Goal: Complete application form

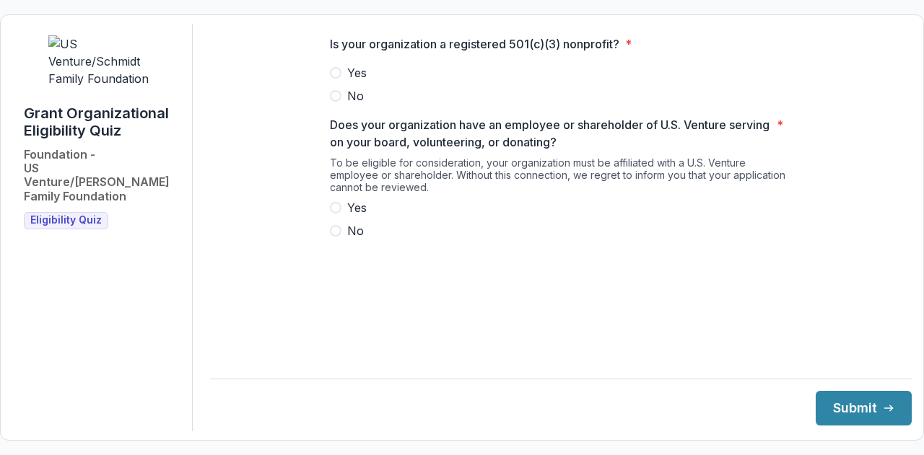
click at [332, 75] on label "Yes" at bounding box center [561, 72] width 462 height 17
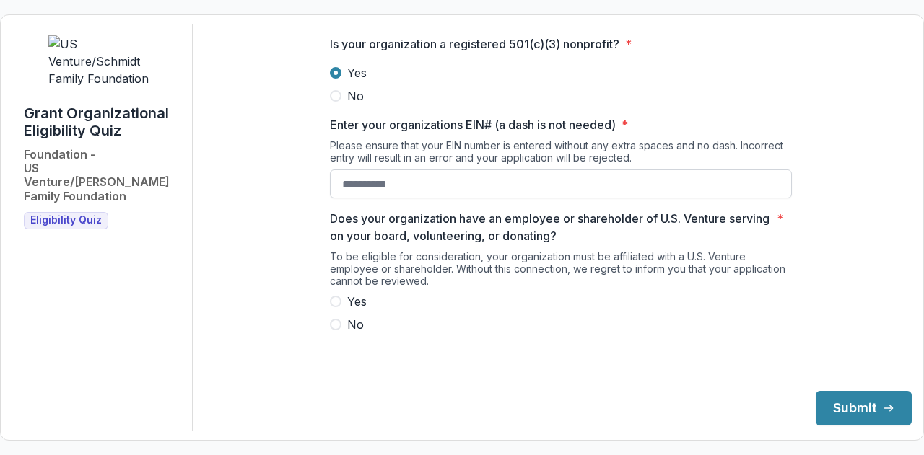
click at [358, 196] on input "Enter your organizations EIN# (a dash is not needed) *" at bounding box center [561, 184] width 462 height 29
paste input "**********"
type input "**********"
click at [333, 306] on span at bounding box center [336, 302] width 12 height 12
click at [844, 417] on button "Submit" at bounding box center [863, 408] width 96 height 35
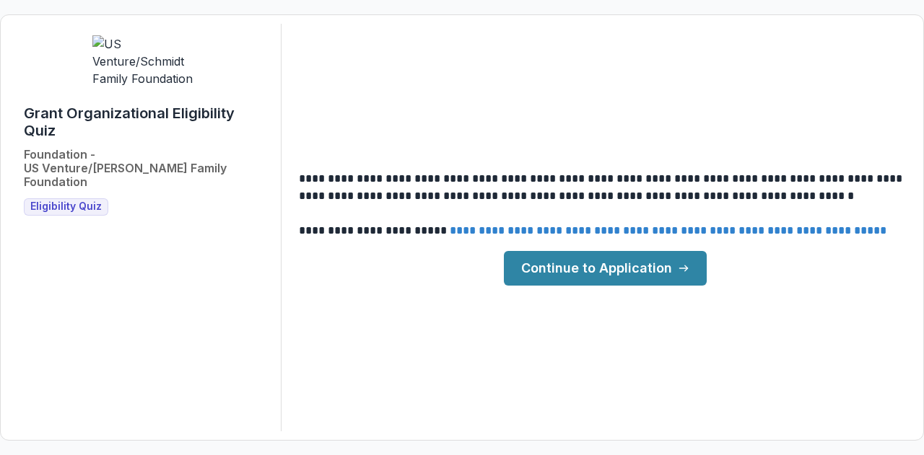
click at [622, 278] on link "Continue to Application" at bounding box center [605, 268] width 203 height 35
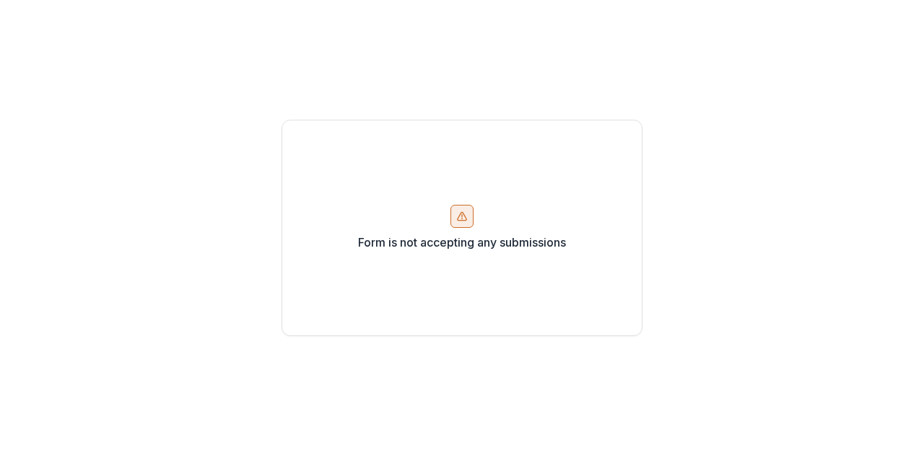
click at [481, 229] on div "Form is not accepting any submissions" at bounding box center [461, 228] width 361 height 216
click at [540, 258] on div "Form is not accepting any submissions" at bounding box center [461, 228] width 361 height 216
click at [476, 215] on div "Form is not accepting any submissions" at bounding box center [461, 228] width 361 height 216
click at [462, 246] on p "Form is not accepting any submissions" at bounding box center [462, 242] width 208 height 17
